Goal: Browse casually: Explore the website without a specific task or goal

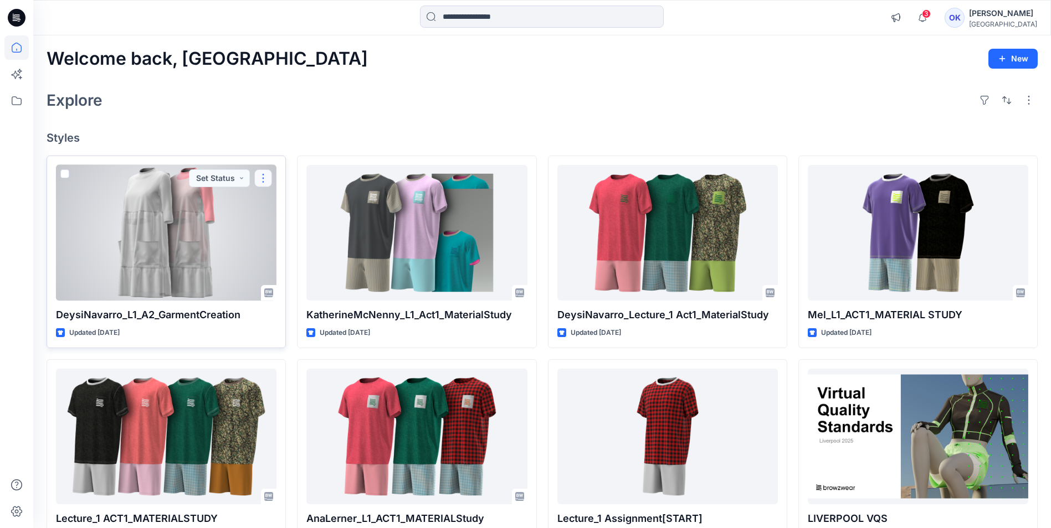
click at [266, 179] on button "button" at bounding box center [263, 179] width 18 height 18
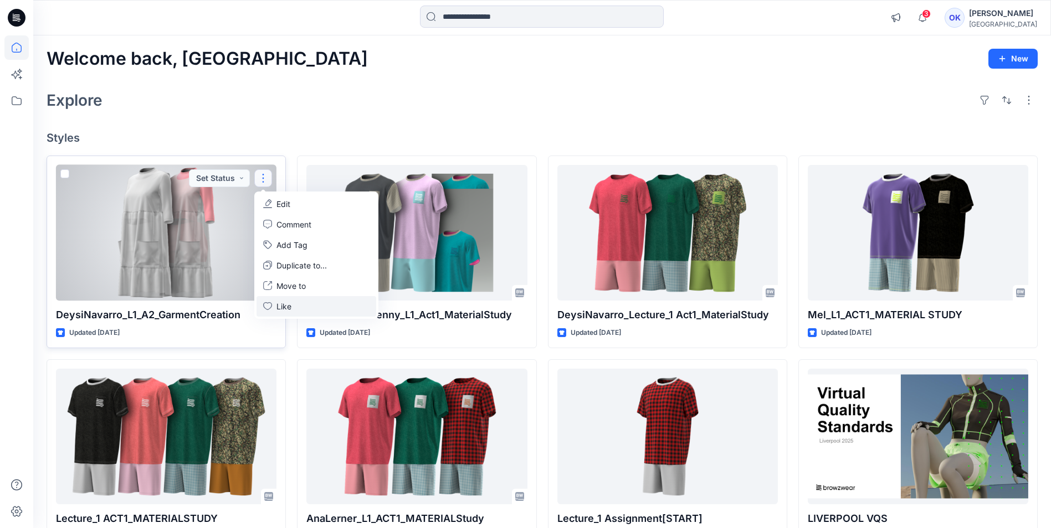
click at [266, 309] on icon "button" at bounding box center [267, 306] width 9 height 8
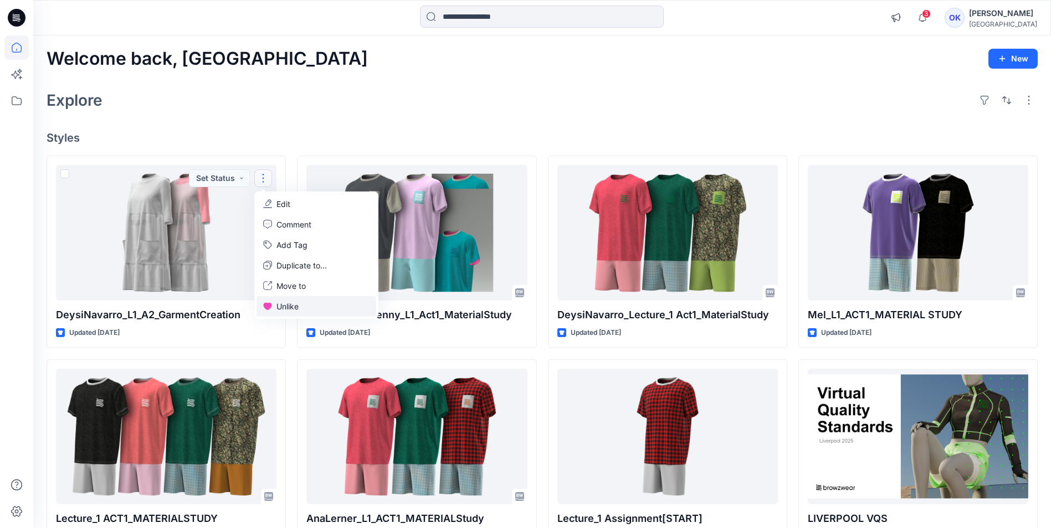
click at [306, 95] on div "Explore" at bounding box center [542, 100] width 991 height 27
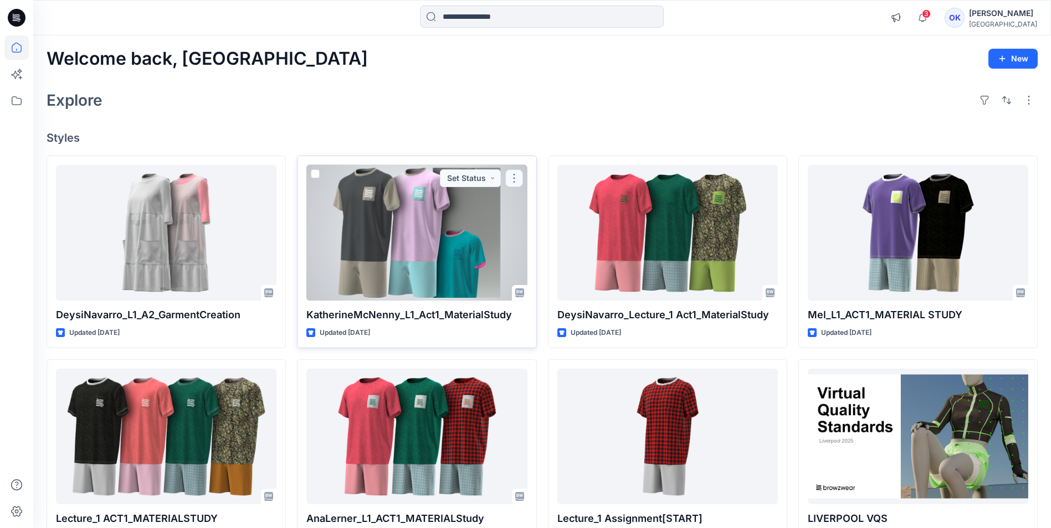
click at [515, 178] on button "button" at bounding box center [514, 179] width 18 height 18
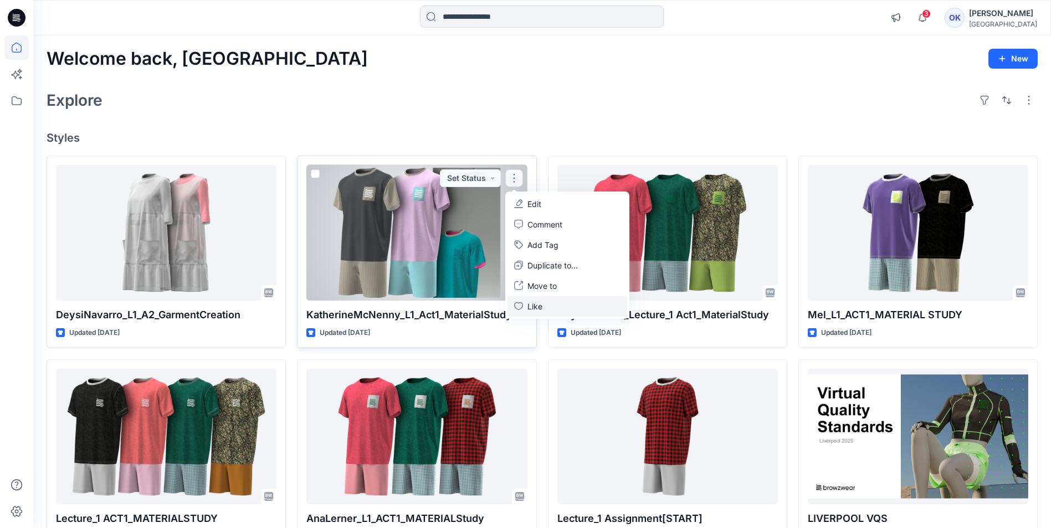
click at [527, 307] on p "Like" at bounding box center [534, 307] width 15 height 12
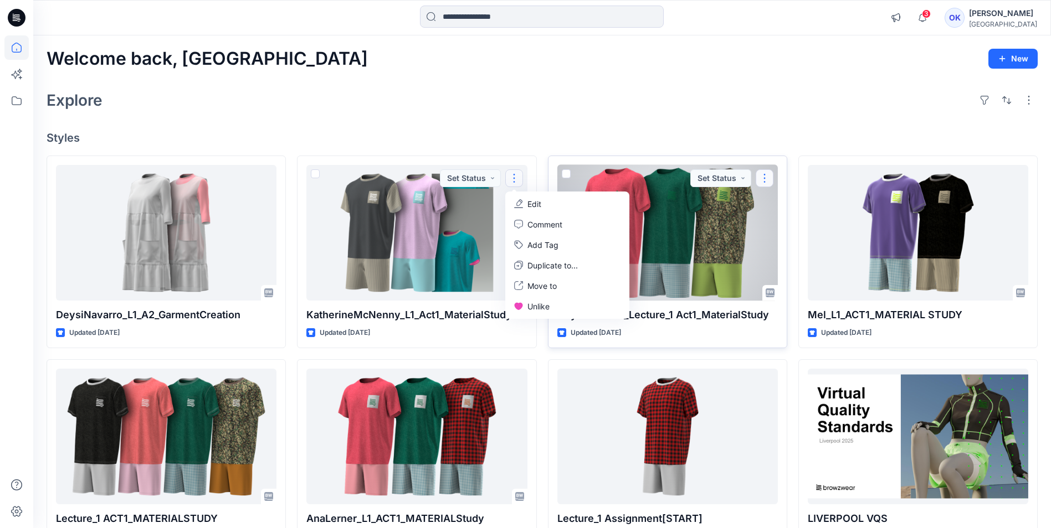
click at [766, 172] on button "button" at bounding box center [765, 179] width 18 height 18
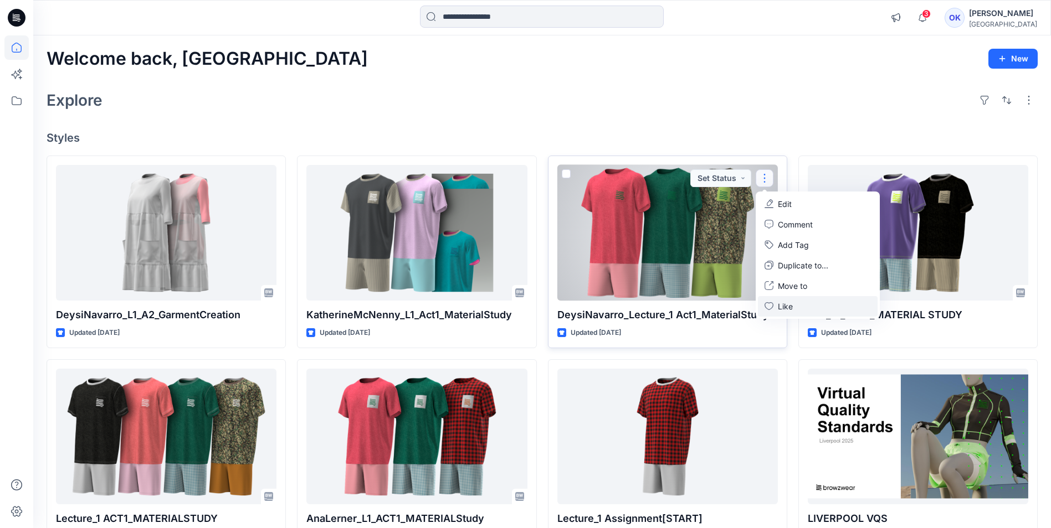
click at [778, 302] on p "Like" at bounding box center [785, 307] width 15 height 12
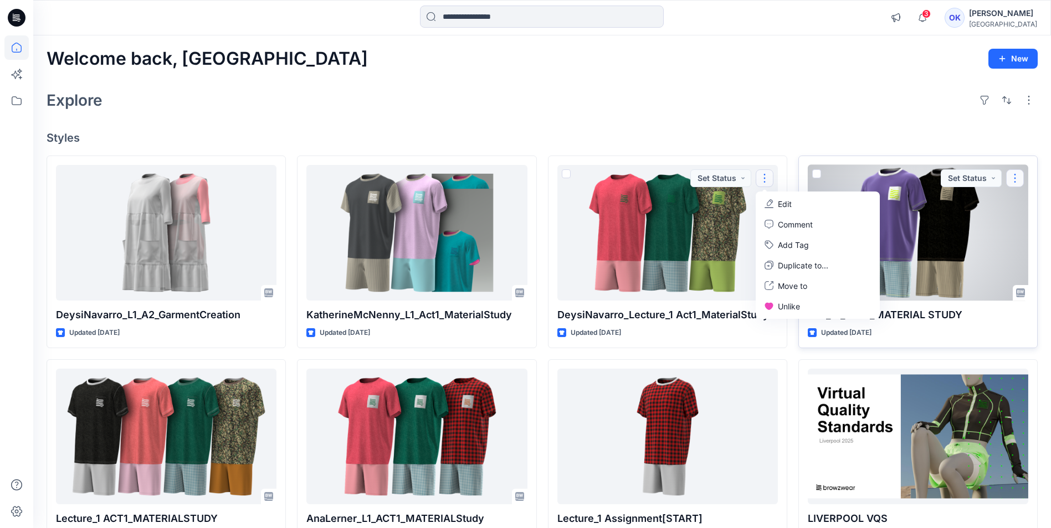
click at [1019, 181] on button "button" at bounding box center [1015, 179] width 18 height 18
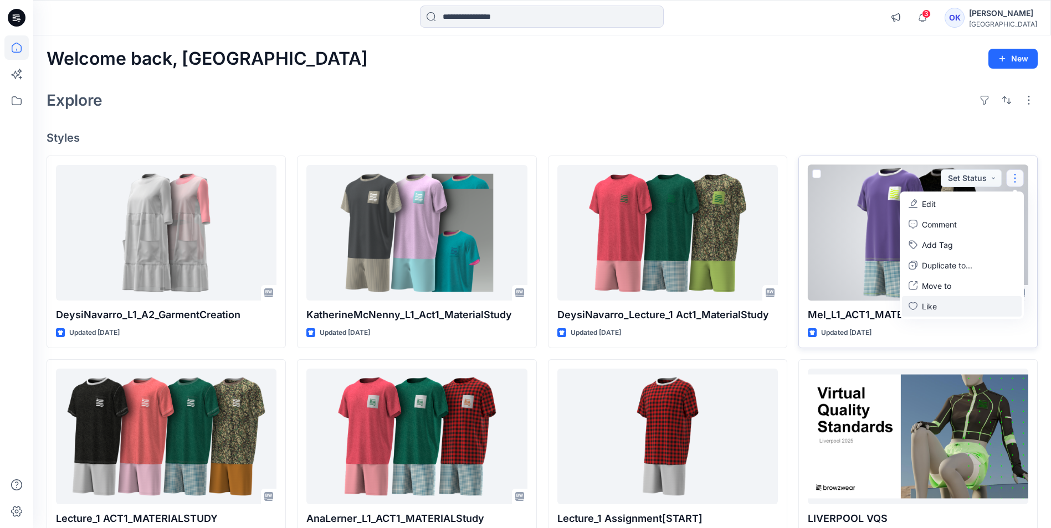
click at [953, 305] on button "Like" at bounding box center [962, 306] width 120 height 20
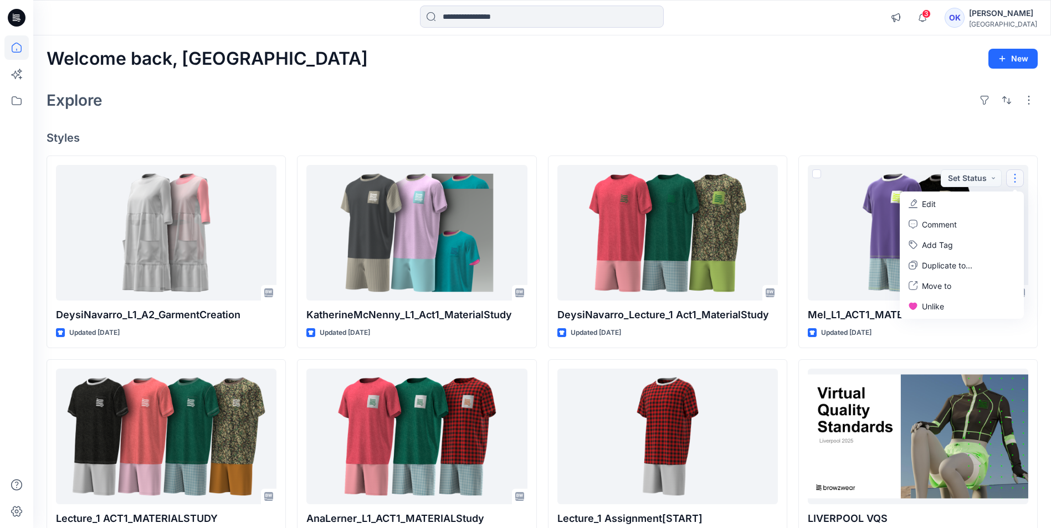
scroll to position [111, 0]
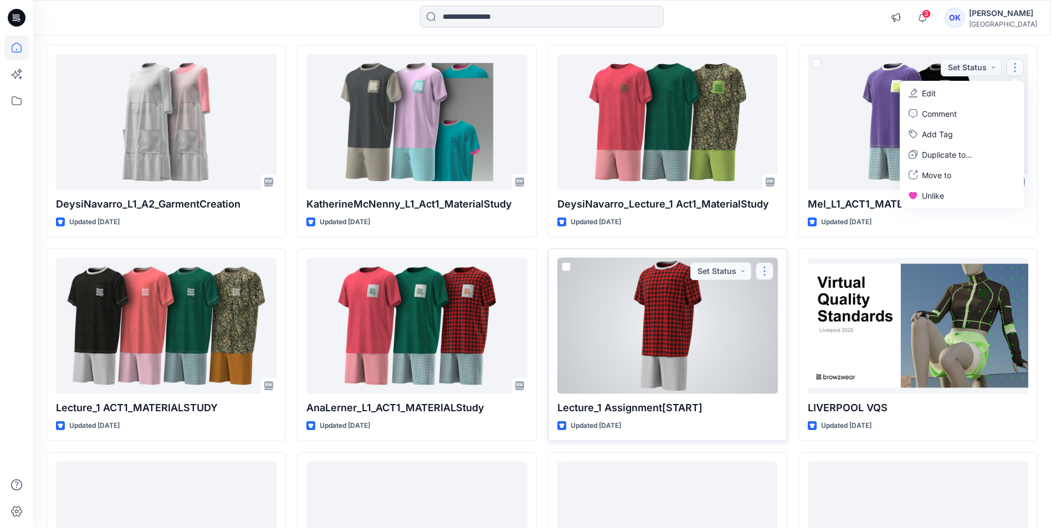
click at [765, 273] on button "button" at bounding box center [765, 272] width 18 height 18
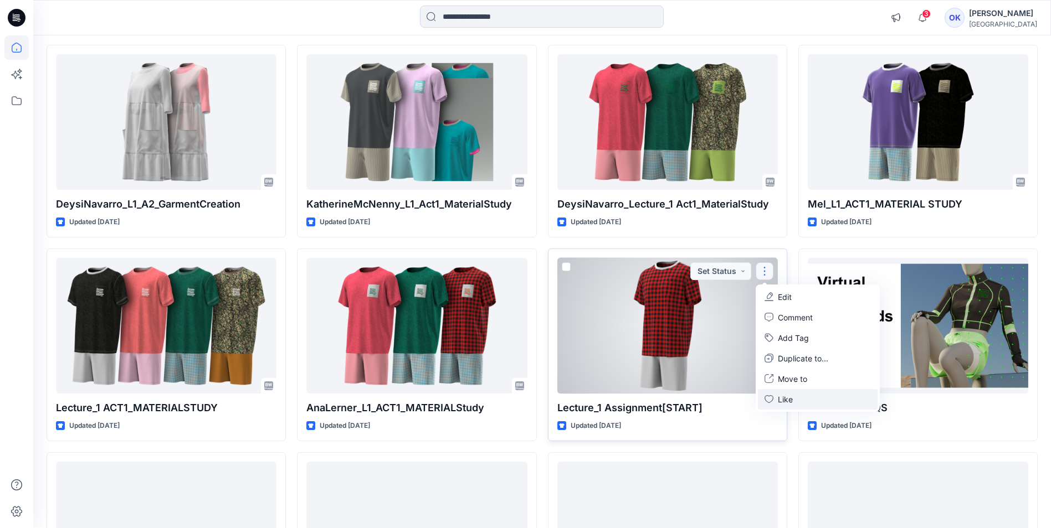
click at [778, 395] on p "Like" at bounding box center [785, 400] width 15 height 12
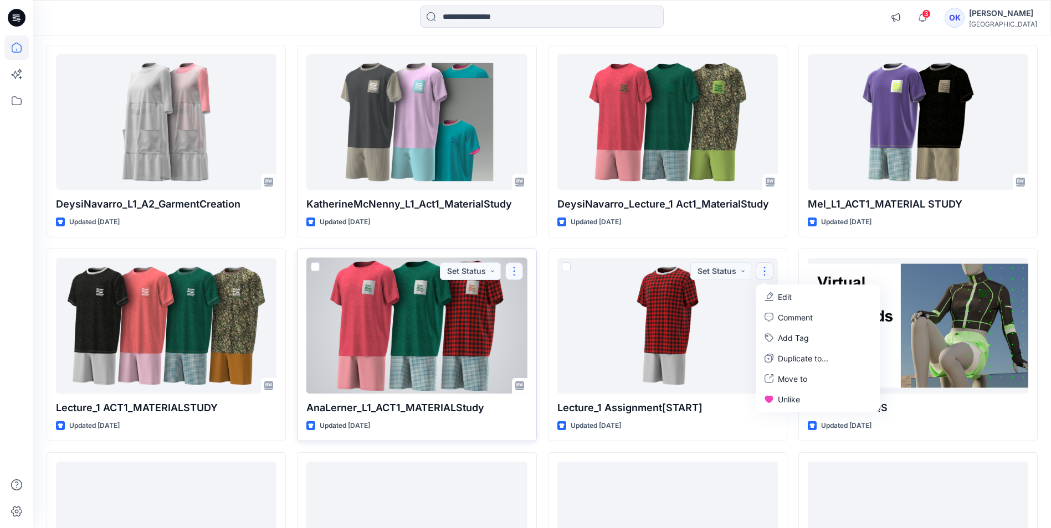
click at [518, 271] on button "button" at bounding box center [514, 272] width 18 height 18
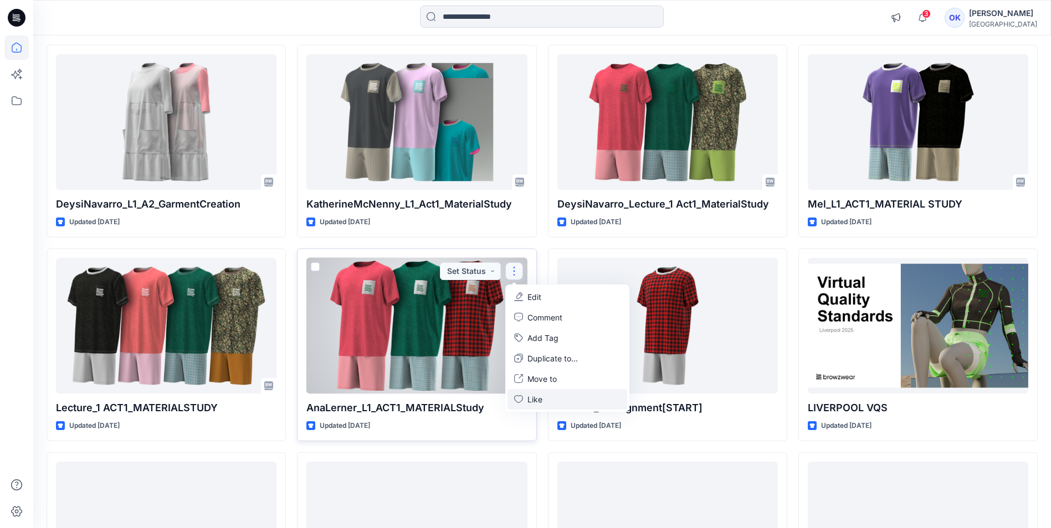
click at [525, 400] on button "Like" at bounding box center [567, 399] width 120 height 20
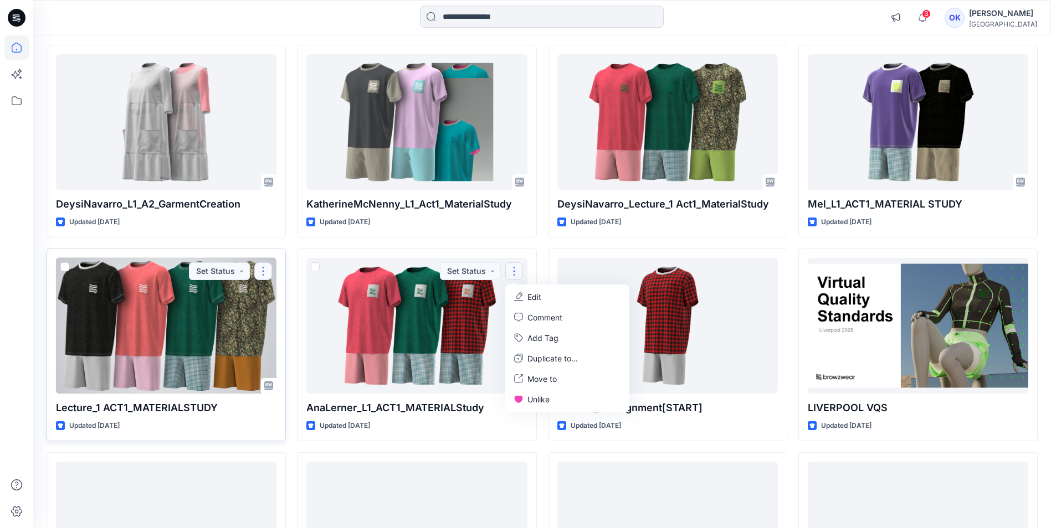
click at [266, 271] on button "button" at bounding box center [263, 272] width 18 height 18
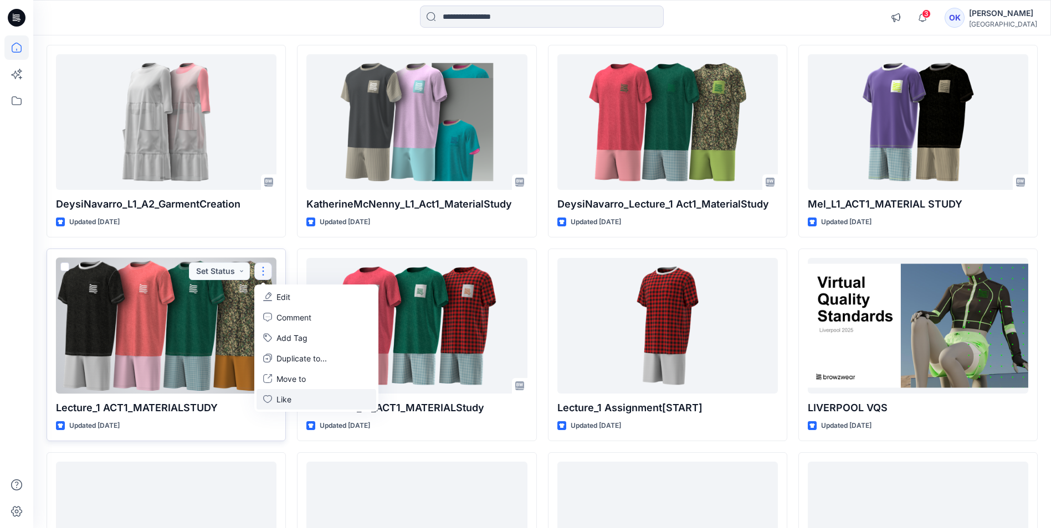
click at [302, 398] on button "Like" at bounding box center [316, 399] width 120 height 20
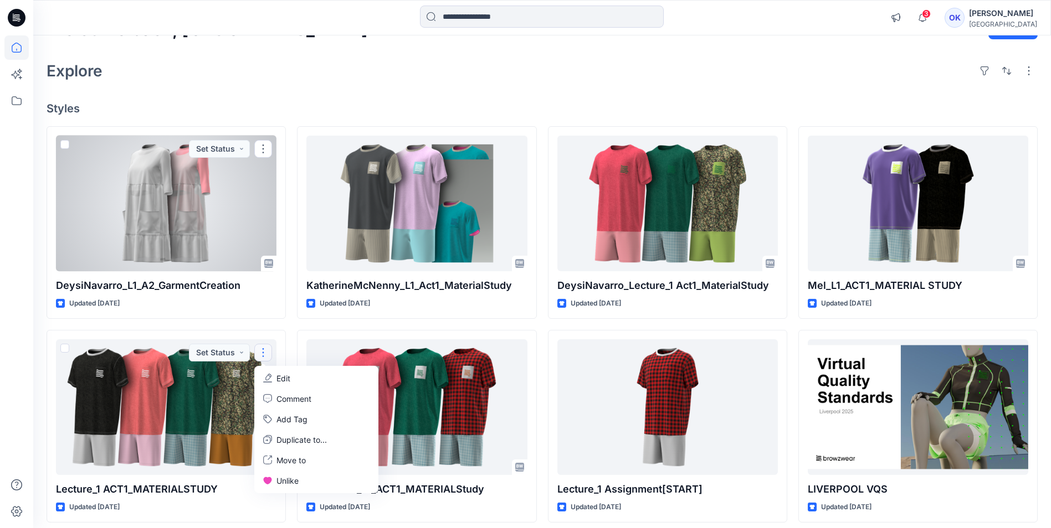
scroll to position [0, 0]
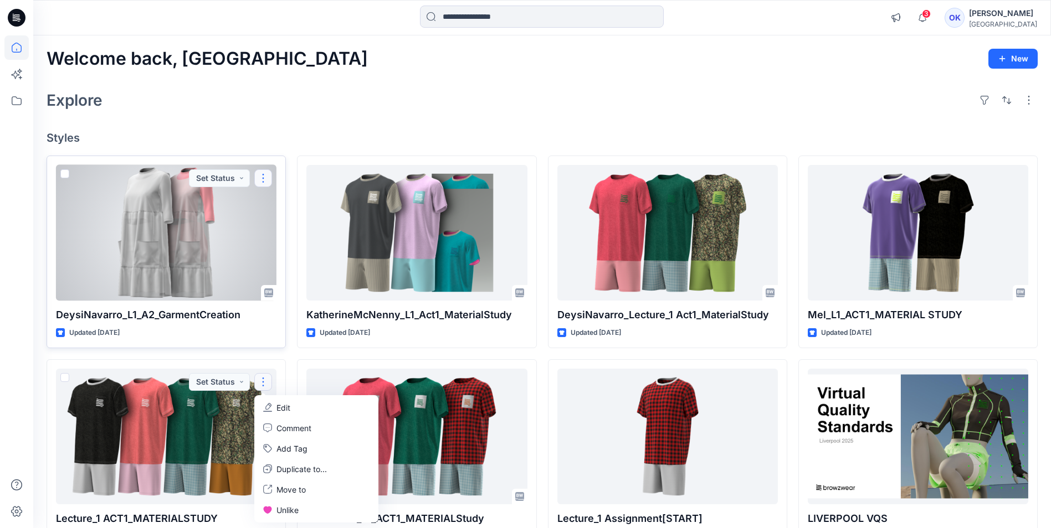
click at [265, 173] on button "button" at bounding box center [263, 179] width 18 height 18
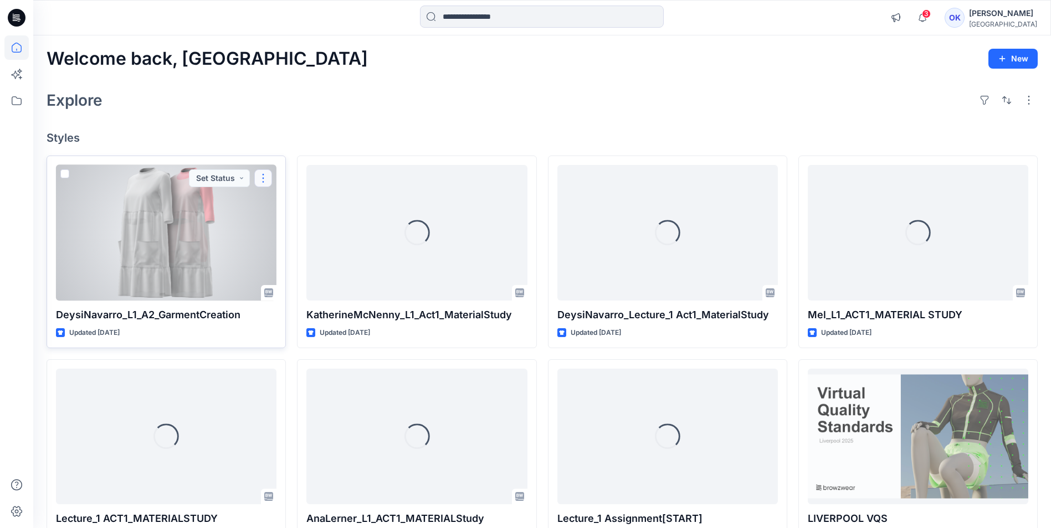
click at [260, 174] on button "button" at bounding box center [263, 179] width 18 height 18
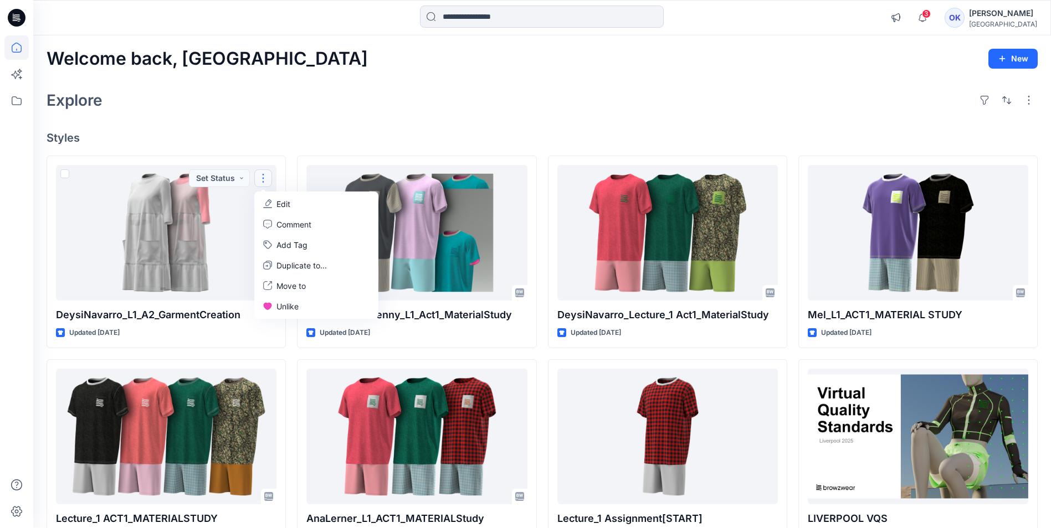
click at [290, 136] on h4 "Styles" at bounding box center [542, 137] width 991 height 13
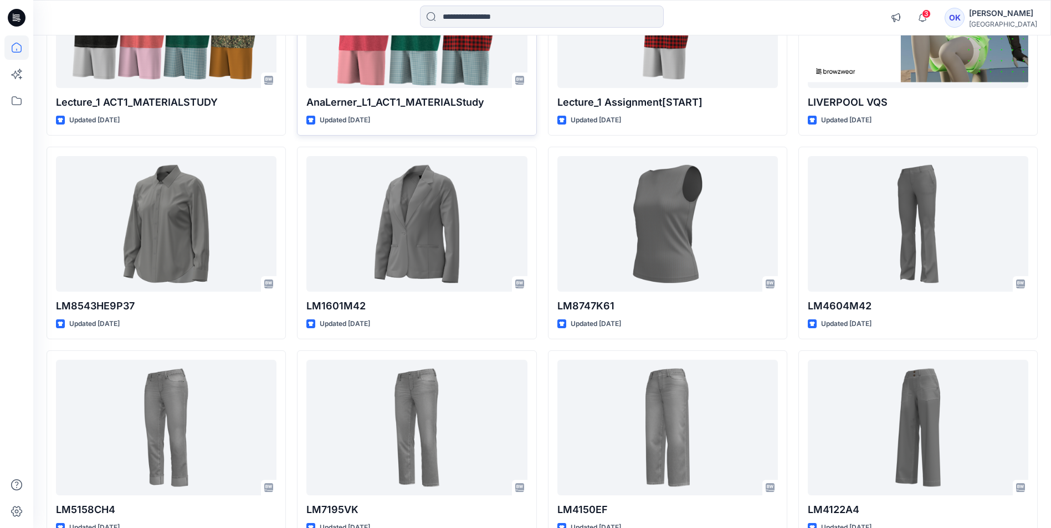
scroll to position [392, 0]
